Goal: Task Accomplishment & Management: Use online tool/utility

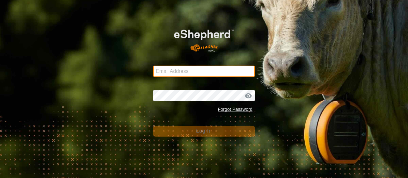
type input "[EMAIL_ADDRESS][DOMAIN_NAME]"
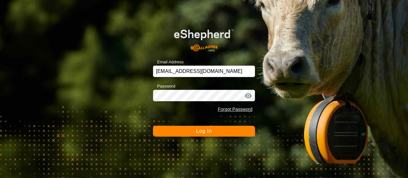
click at [213, 131] on button "Log In" at bounding box center [204, 131] width 102 height 11
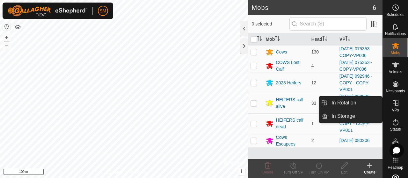
click at [394, 104] on icon at bounding box center [395, 103] width 8 height 8
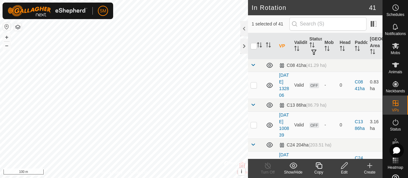
click at [318, 165] on icon at bounding box center [319, 166] width 8 height 8
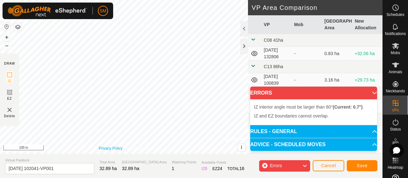
click at [82, 40] on div "IZ interior angle must be larger than 80° (Current: 71.4°) . + – ⇧ i © Mapbox ,…" at bounding box center [124, 77] width 248 height 154
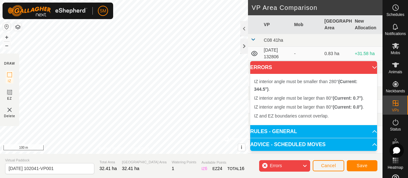
click at [114, 52] on div "IZ interior angle must be larger than 80° (Current: 0.0°) . + – ⇧ i © Mapbox , …" at bounding box center [124, 77] width 248 height 154
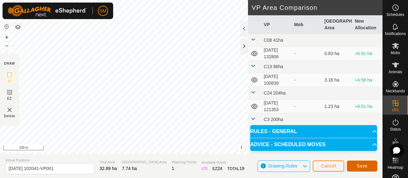
click at [358, 167] on span "Save" at bounding box center [361, 165] width 11 height 5
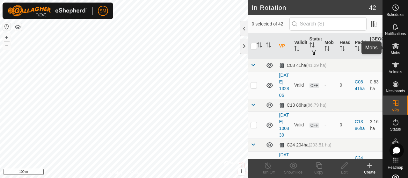
drag, startPoint x: 395, startPoint y: 44, endPoint x: 390, endPoint y: 39, distance: 6.8
click at [395, 44] on icon at bounding box center [395, 46] width 8 height 8
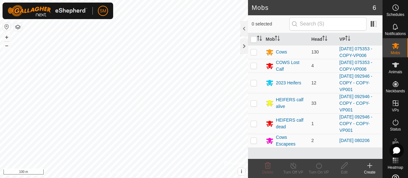
click at [390, 39] on div "Mobs" at bounding box center [394, 47] width 25 height 19
click at [253, 59] on td at bounding box center [255, 52] width 15 height 14
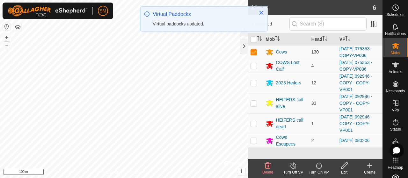
click at [253, 53] on p-checkbox at bounding box center [253, 51] width 6 height 5
checkbox input "false"
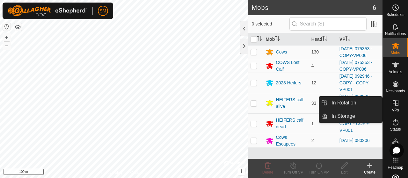
click at [394, 101] on icon at bounding box center [395, 103] width 8 height 8
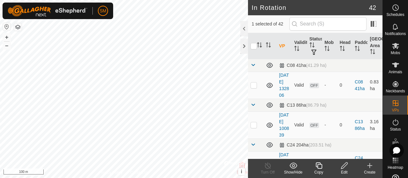
checkbox input "false"
checkbox input "true"
click at [318, 165] on icon at bounding box center [319, 166] width 8 height 8
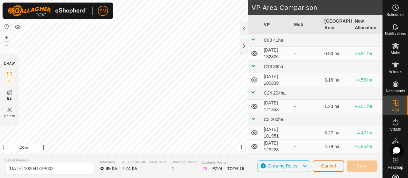
click at [336, 165] on button "Cancel" at bounding box center [328, 165] width 32 height 11
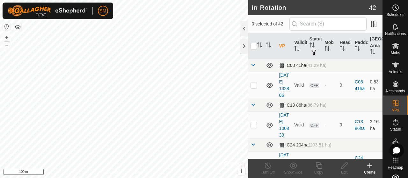
checkbox input "true"
click at [396, 46] on icon at bounding box center [395, 46] width 8 height 8
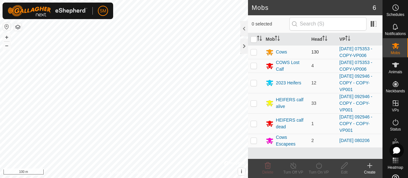
click at [254, 54] on p-checkbox at bounding box center [253, 51] width 6 height 5
checkbox input "true"
click at [254, 68] on p-checkbox at bounding box center [253, 65] width 6 height 5
checkbox input "true"
click at [318, 164] on icon at bounding box center [319, 165] width 6 height 6
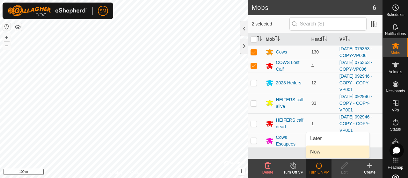
click at [316, 151] on link "Now" at bounding box center [337, 152] width 63 height 13
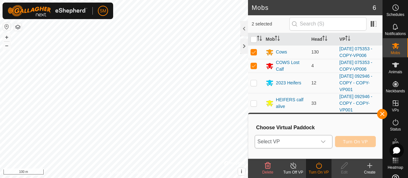
click at [321, 141] on icon "dropdown trigger" at bounding box center [323, 141] width 4 height 3
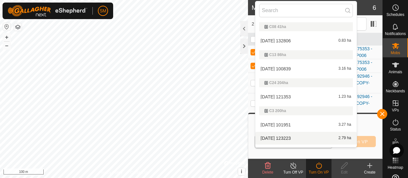
click at [321, 141] on li "[DATE] 123223 2.79 ha" at bounding box center [305, 138] width 101 height 13
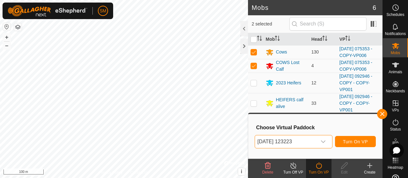
click at [323, 140] on icon "dropdown trigger" at bounding box center [322, 141] width 5 height 5
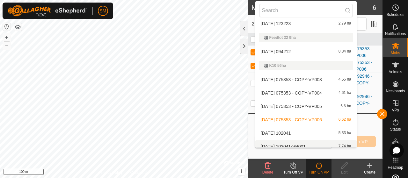
scroll to position [120, 0]
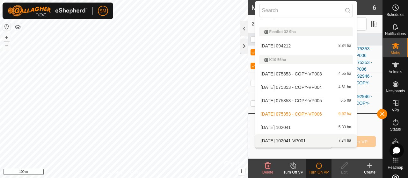
click at [354, 140] on li "[DATE] 102041-VP001 7.74 ha" at bounding box center [305, 140] width 101 height 13
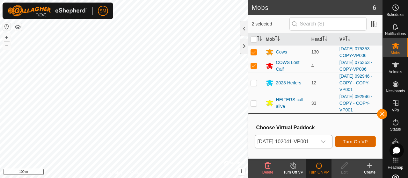
click at [354, 140] on span "Turn On VP" at bounding box center [355, 141] width 25 height 5
